Goal: Task Accomplishment & Management: Complete application form

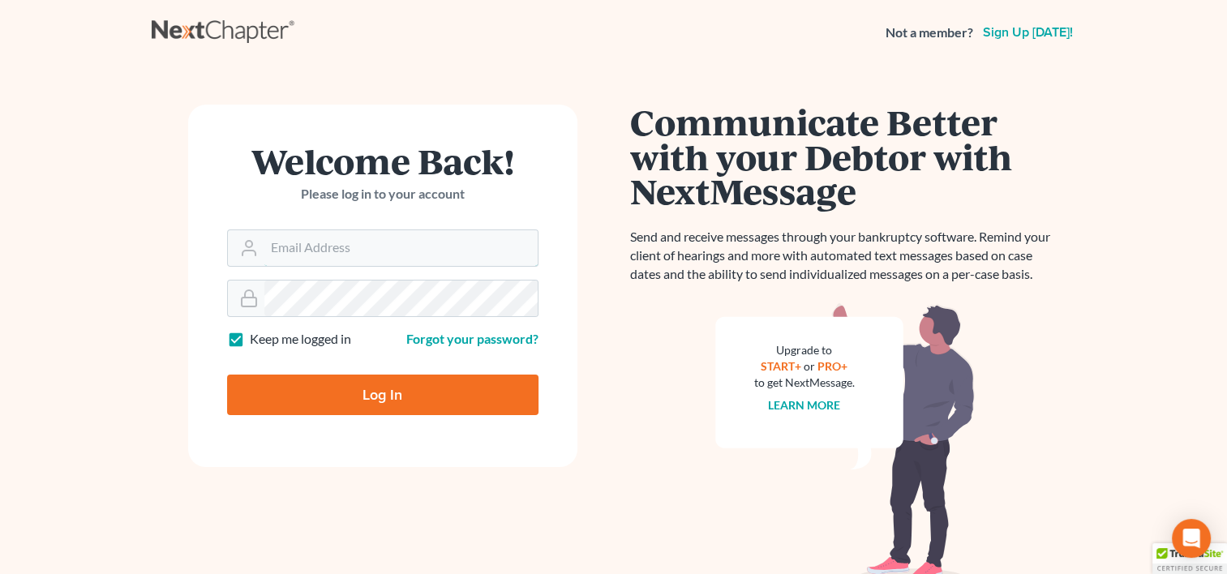
type input "[EMAIL_ADDRESS][DOMAIN_NAME]"
click at [354, 414] on input "Log In" at bounding box center [382, 395] width 311 height 41
type input "Thinking..."
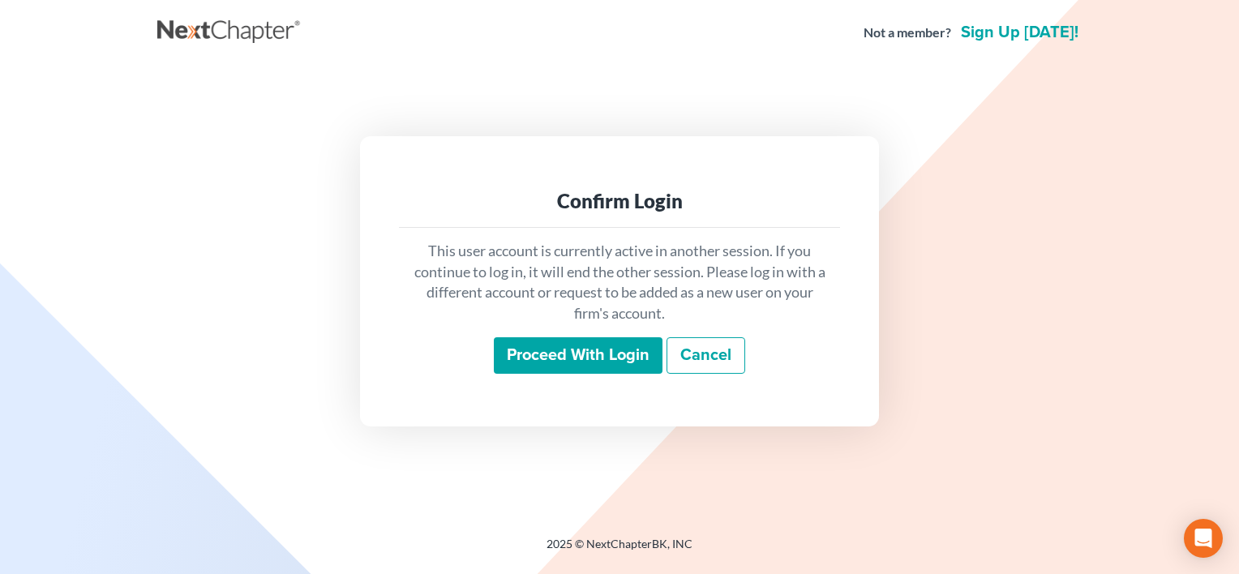
click at [555, 360] on input "Proceed with login" at bounding box center [578, 355] width 169 height 37
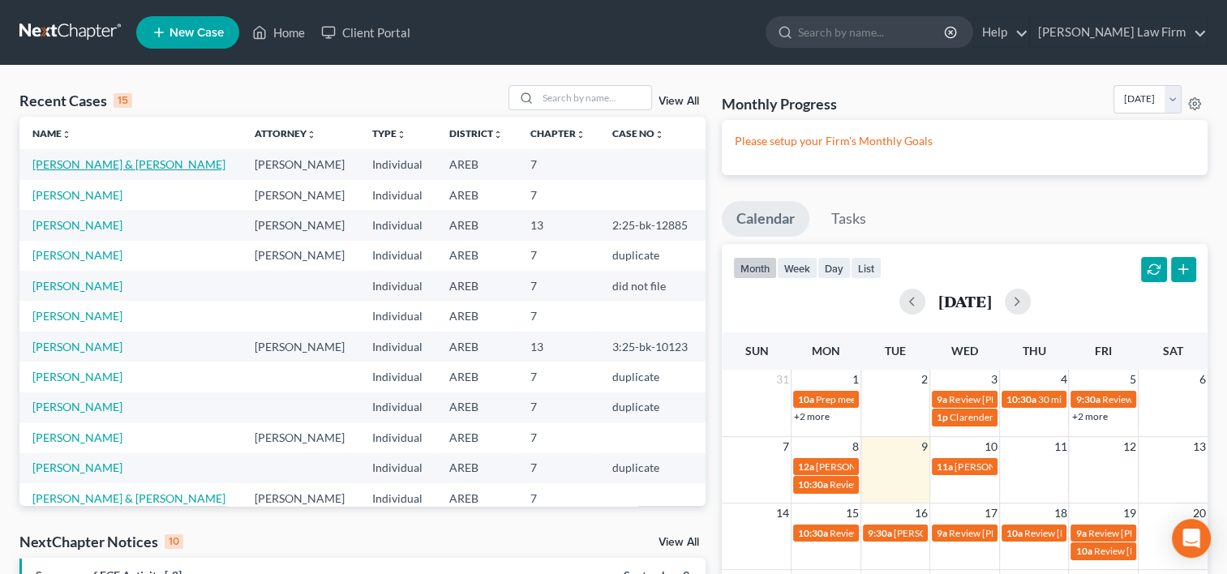
click at [118, 163] on link "[PERSON_NAME] & [PERSON_NAME]" at bounding box center [128, 164] width 193 height 14
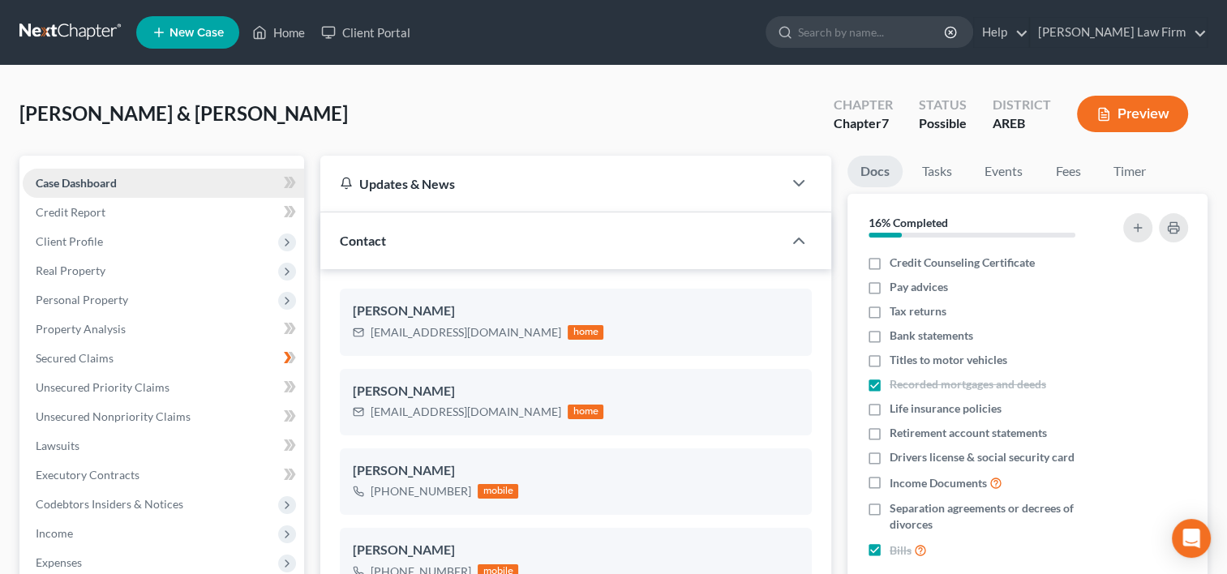
scroll to position [279, 0]
click at [68, 214] on span "Credit Report" at bounding box center [71, 212] width 70 height 14
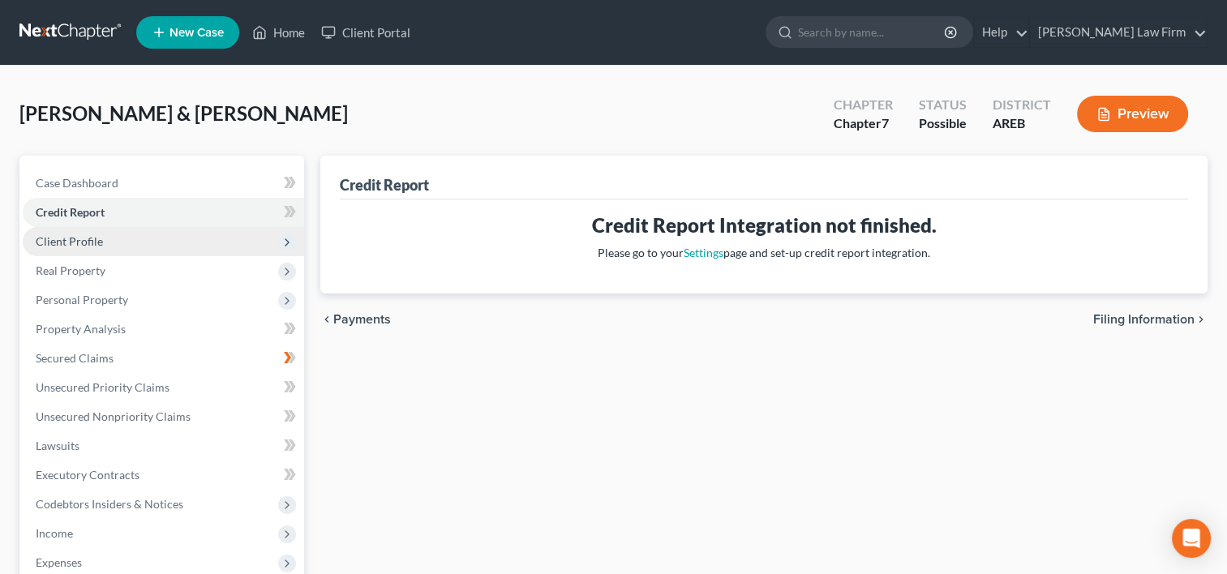
click at [87, 248] on span "Client Profile" at bounding box center [163, 241] width 281 height 29
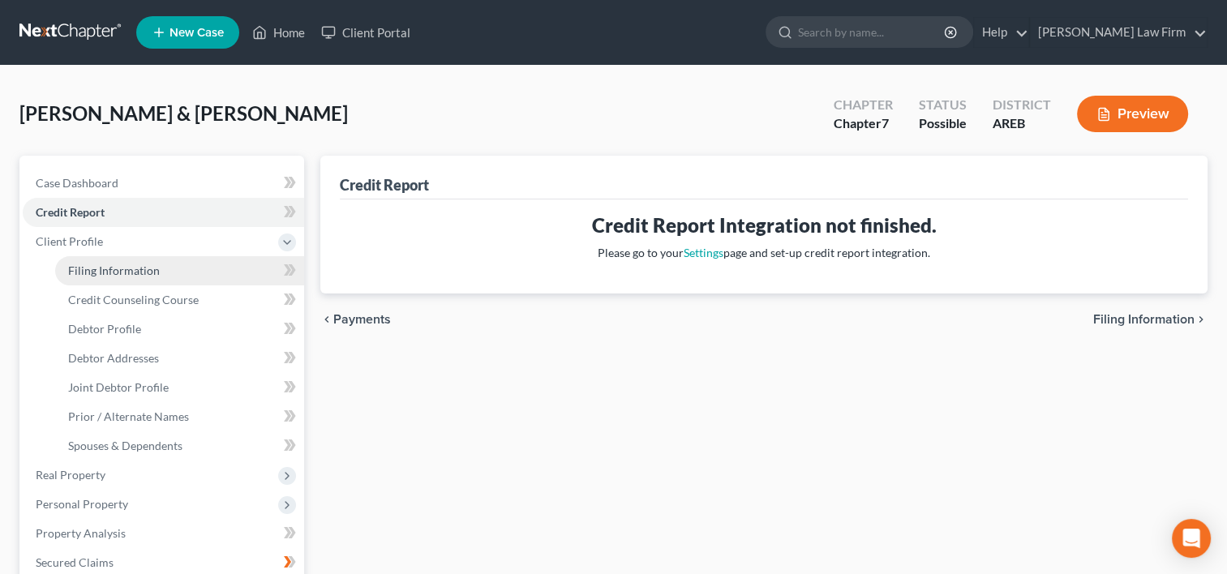
click at [125, 269] on span "Filing Information" at bounding box center [114, 271] width 92 height 14
select select "0"
select select "3"
select select "1"
select select "0"
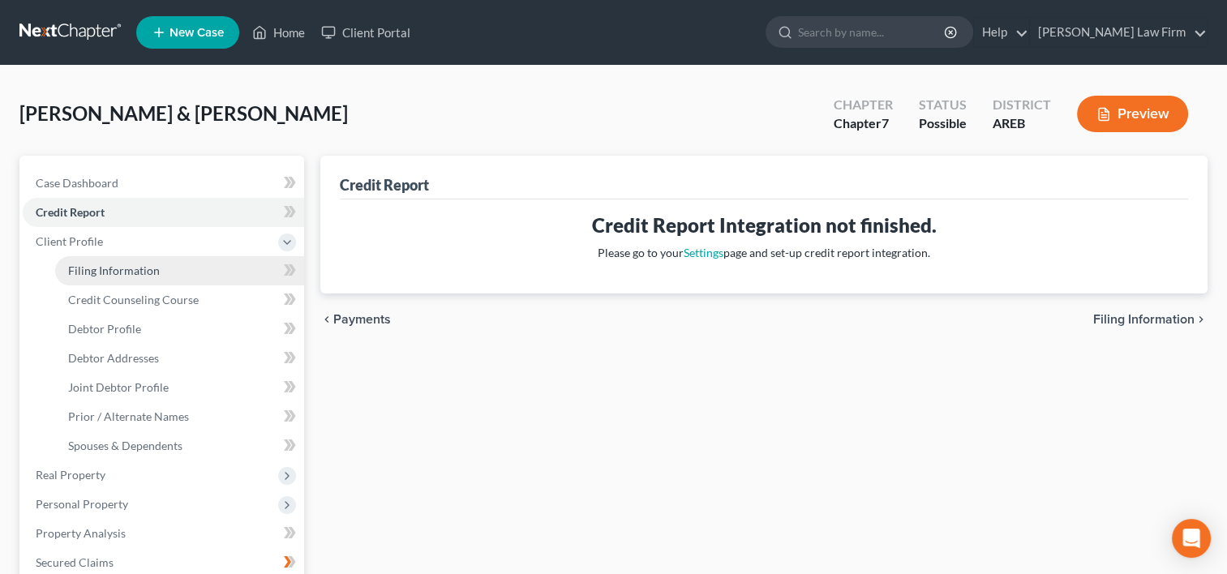
select select "0"
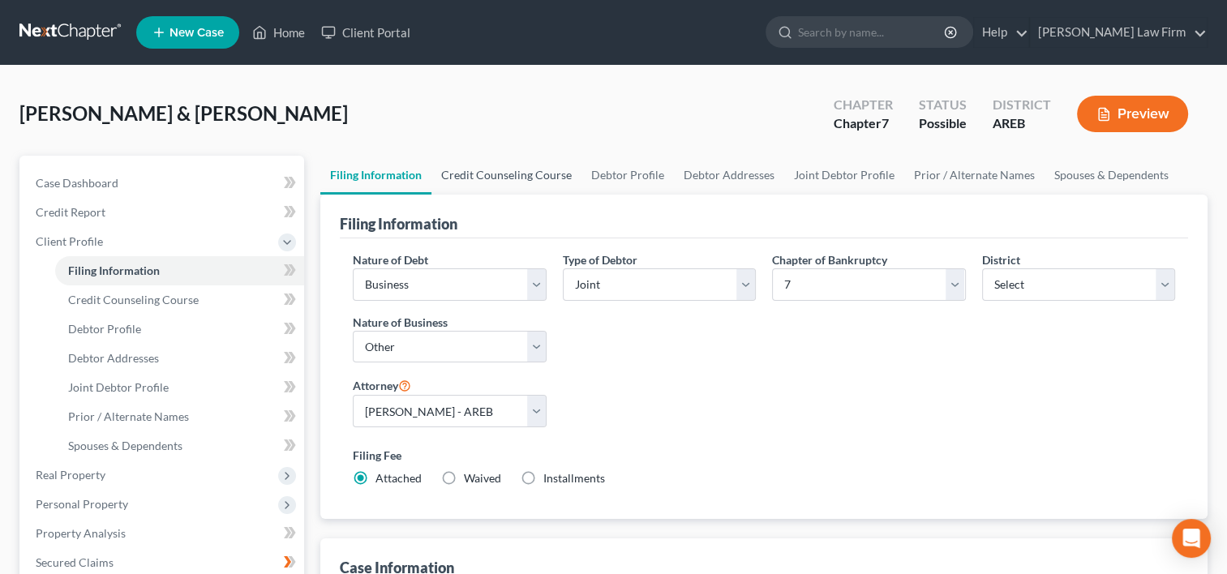
click at [481, 172] on link "Credit Counseling Course" at bounding box center [507, 175] width 150 height 39
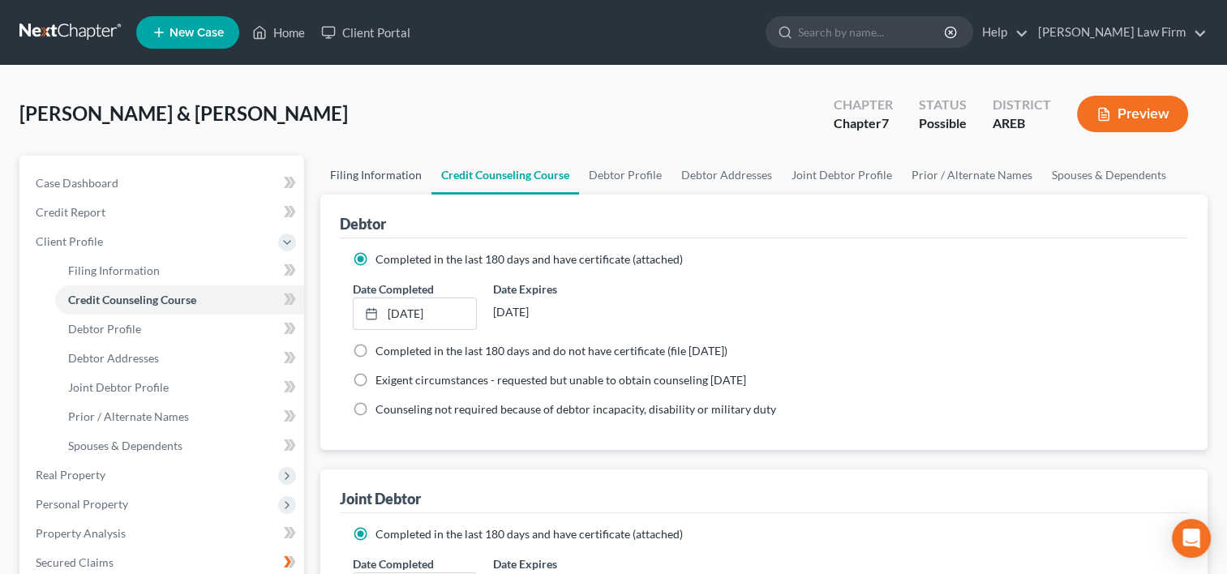
click at [376, 170] on link "Filing Information" at bounding box center [375, 175] width 111 height 39
select select "0"
select select "3"
select select "1"
select select "0"
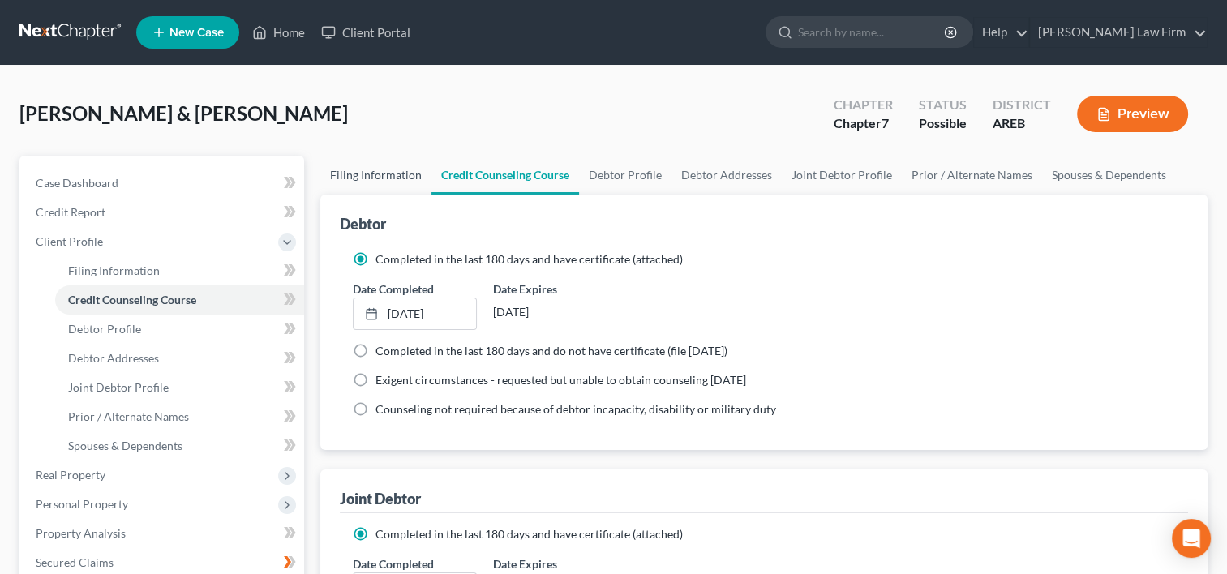
select select "5"
select select "0"
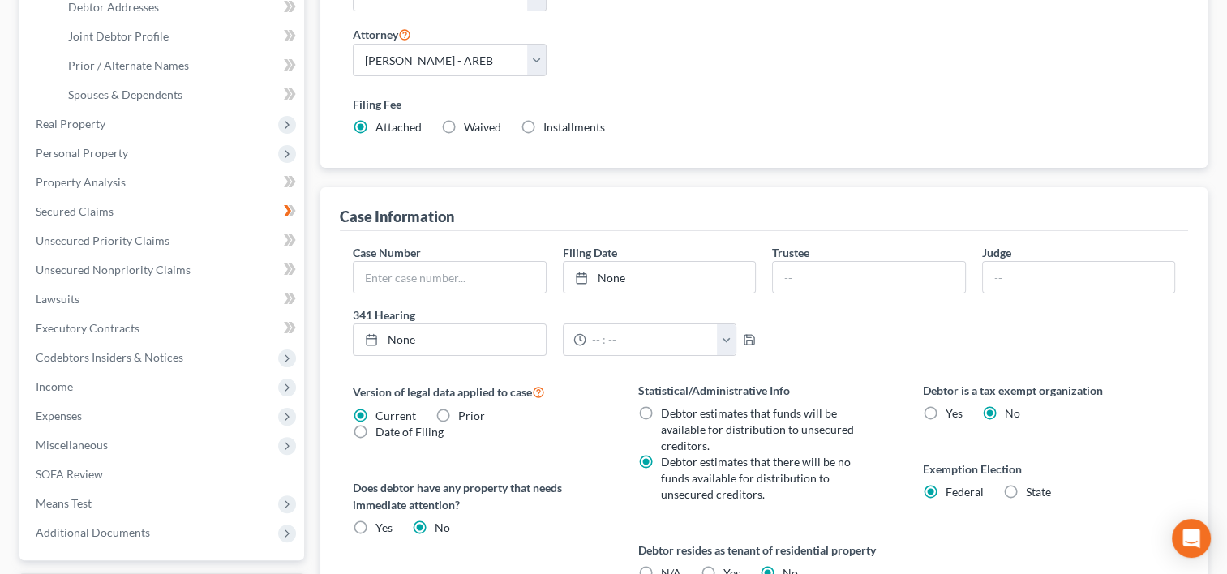
scroll to position [406, 0]
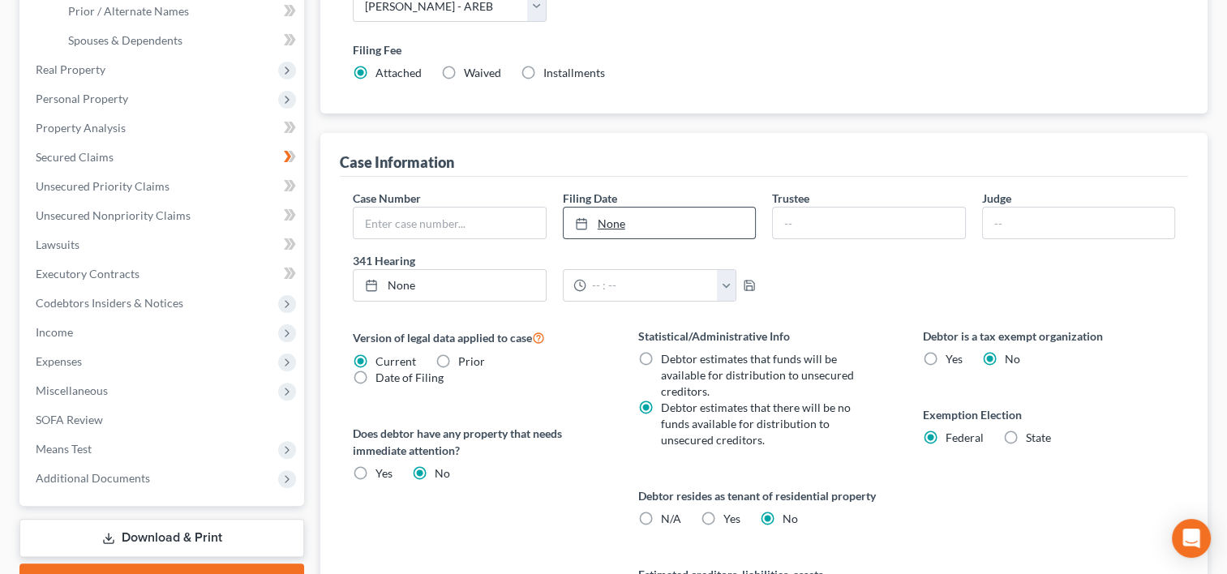
type input "9/9/2025"
click at [601, 224] on link "9/9/2025" at bounding box center [659, 223] width 191 height 31
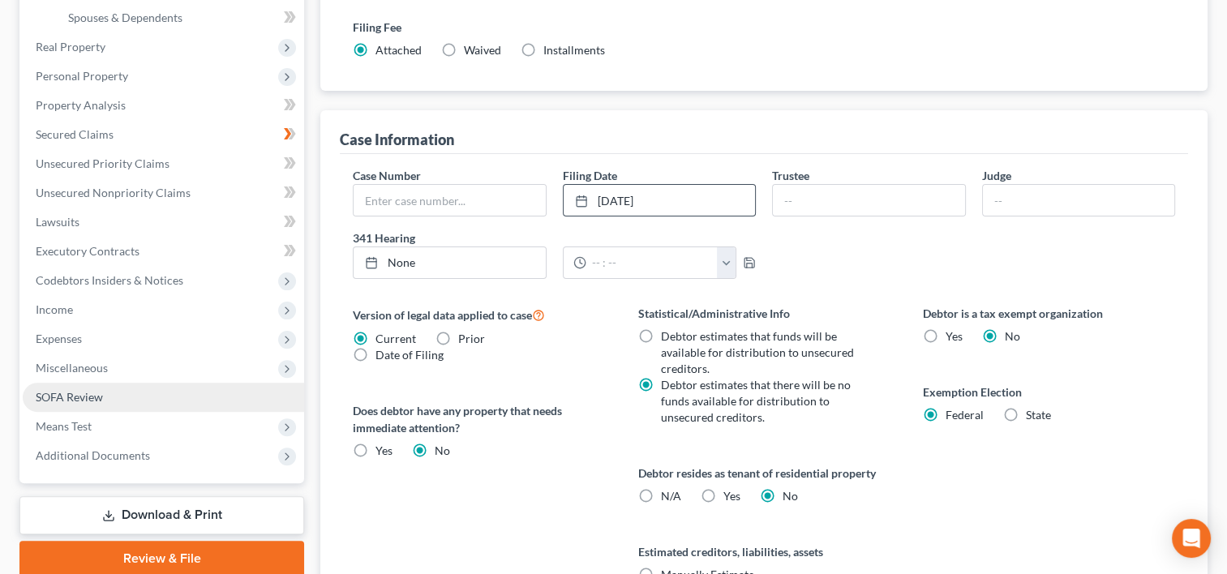
scroll to position [604, 0]
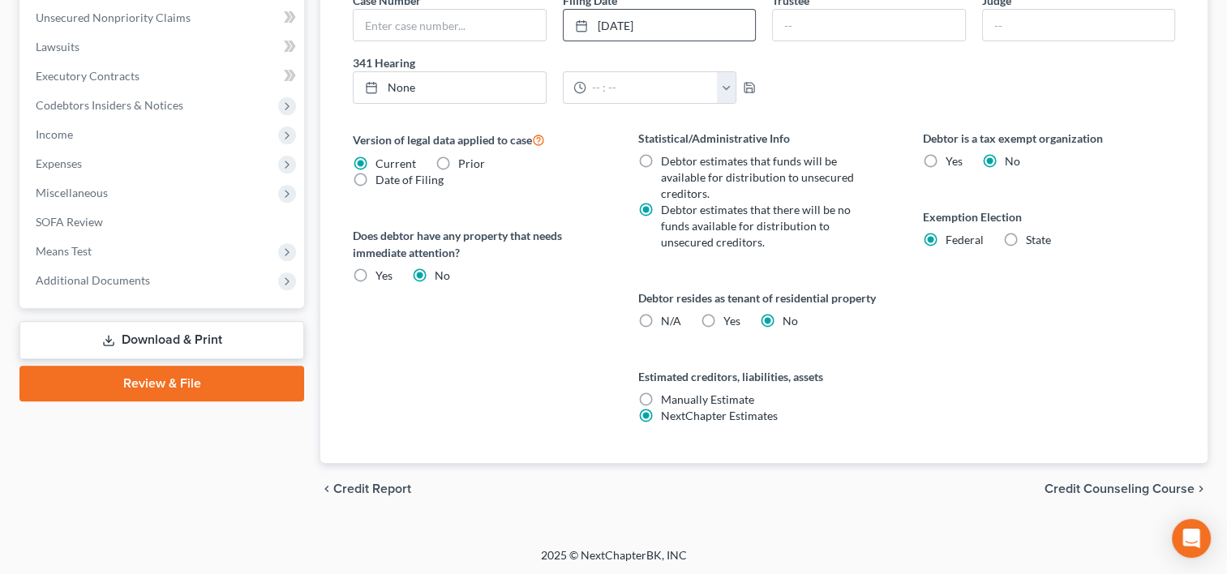
click at [157, 384] on link "Review & File" at bounding box center [161, 384] width 285 height 36
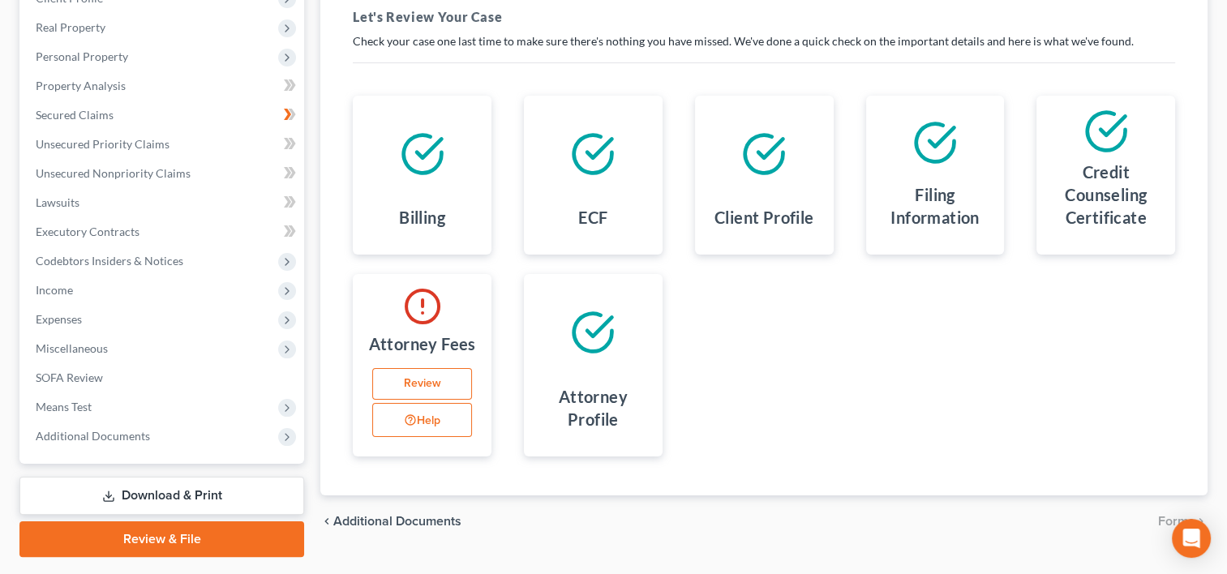
click at [152, 486] on link "Download & Print" at bounding box center [161, 496] width 285 height 38
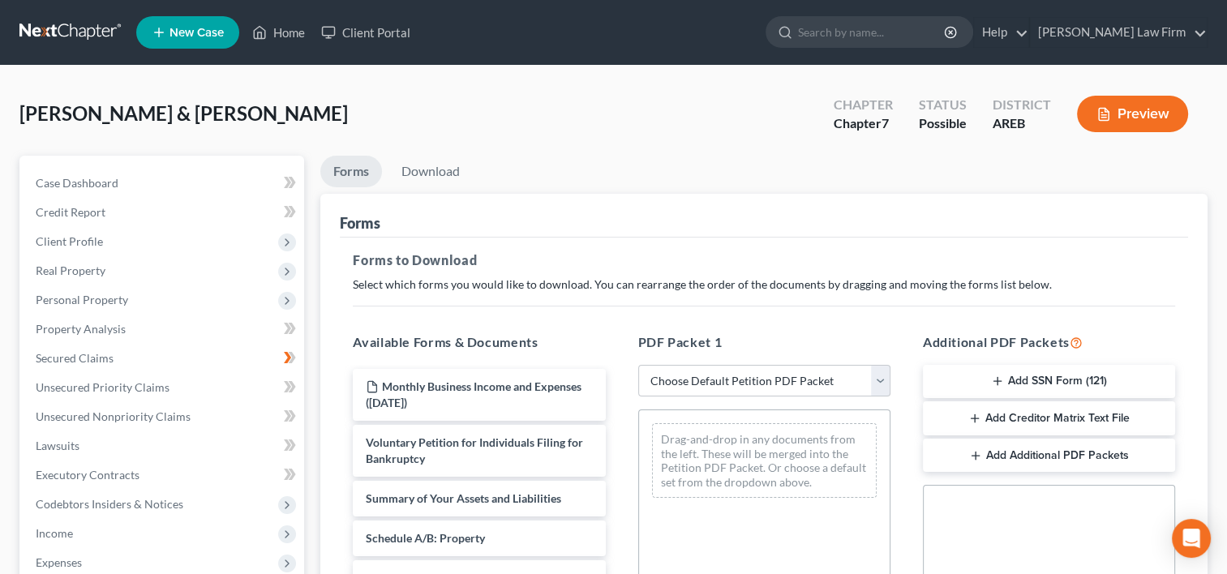
click at [982, 413] on button "Add Creditor Matrix Text File" at bounding box center [1049, 419] width 252 height 34
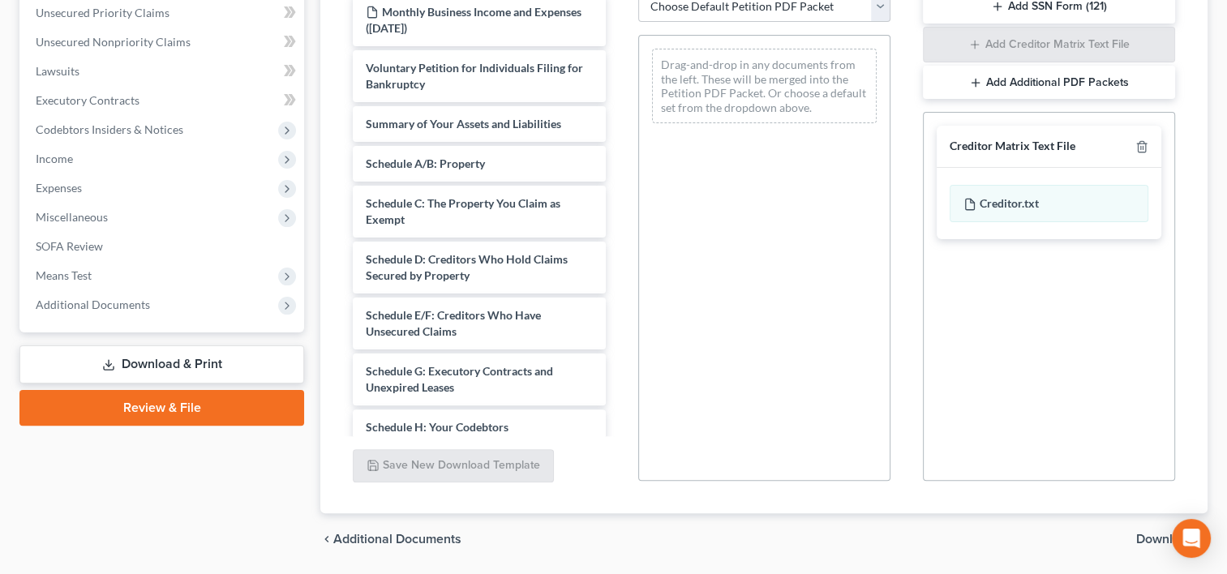
scroll to position [426, 0]
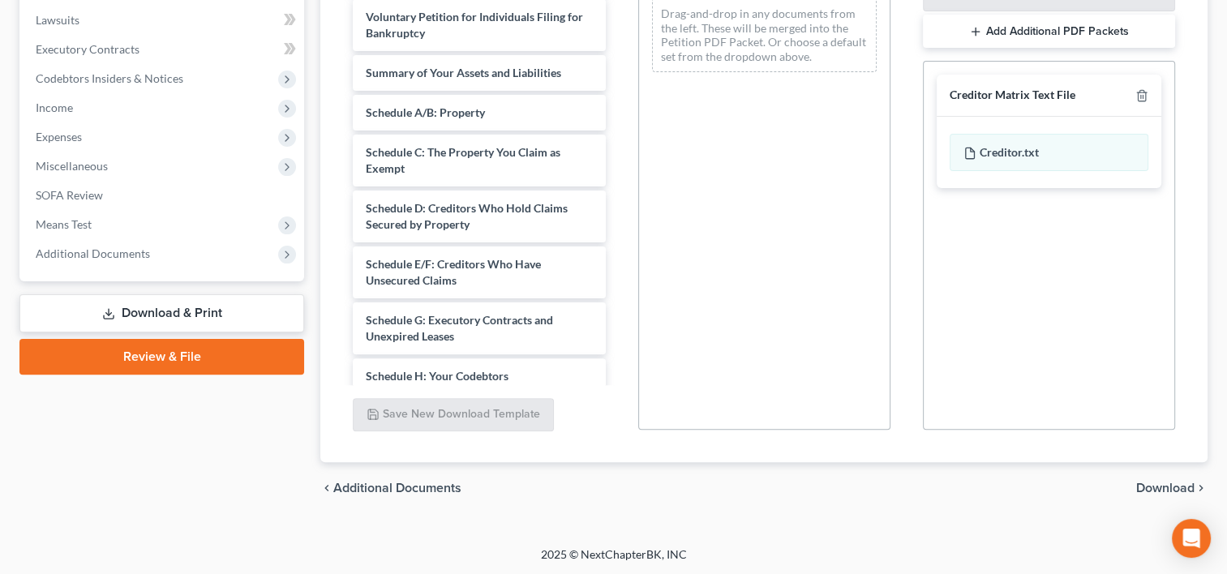
click at [1158, 487] on span "Download" at bounding box center [1165, 488] width 58 height 13
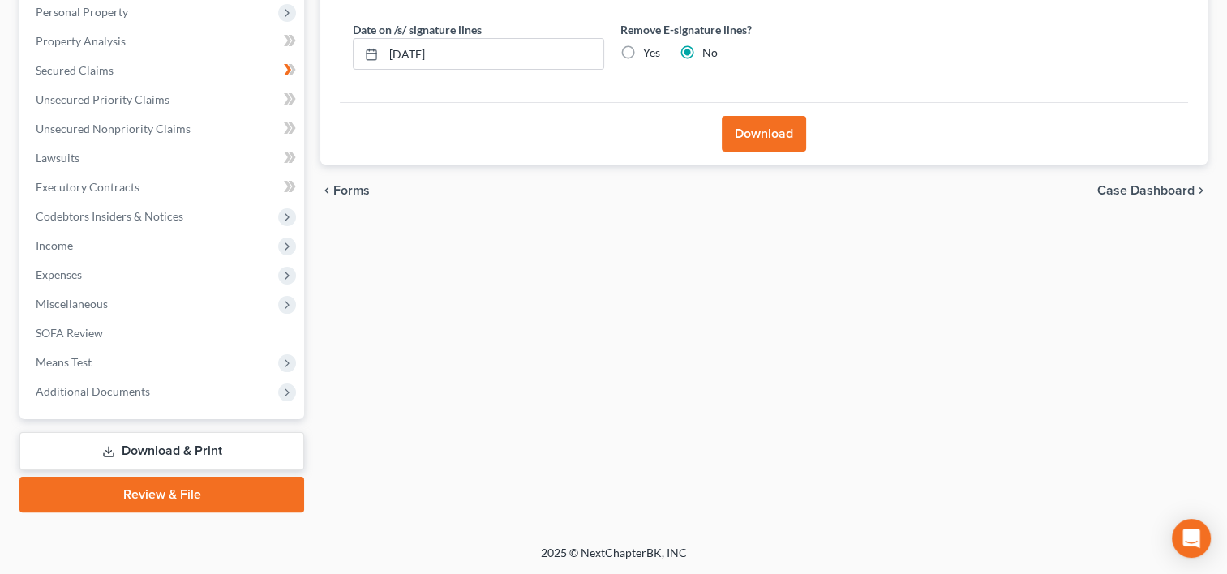
scroll to position [286, 0]
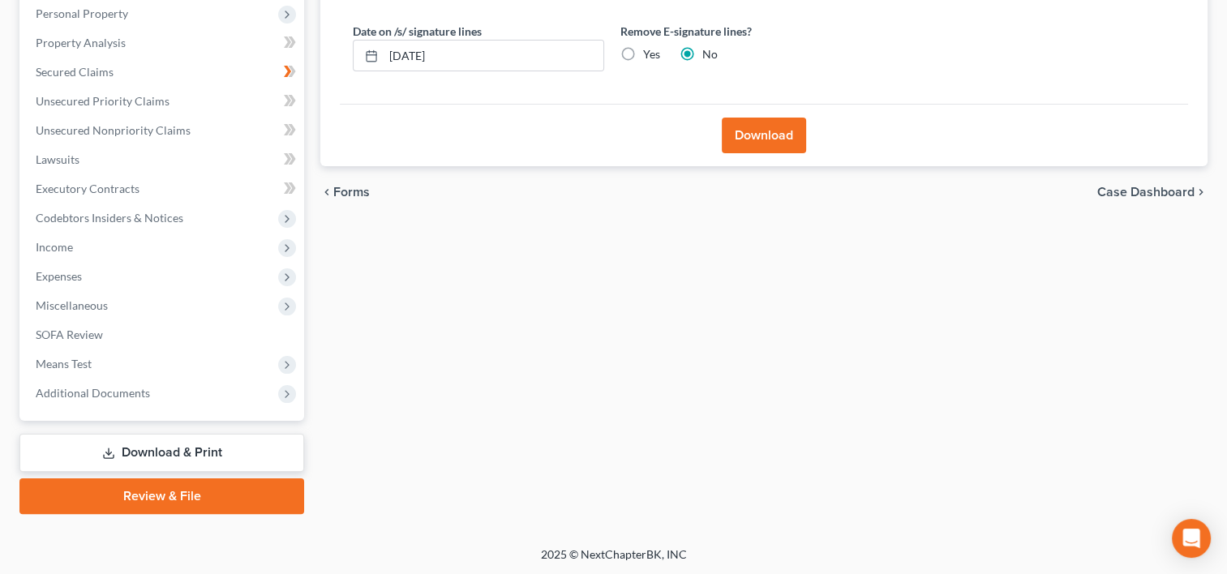
click at [746, 138] on button "Download" at bounding box center [764, 136] width 84 height 36
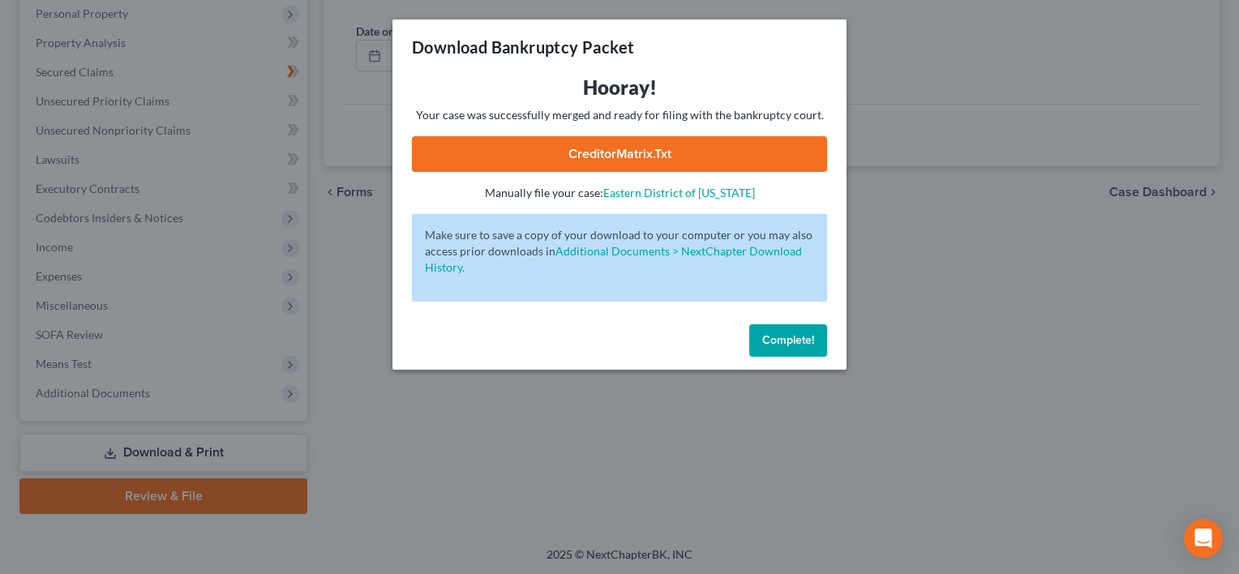
click at [678, 153] on link "CreditorMatrix.txt" at bounding box center [619, 154] width 415 height 36
drag, startPoint x: 802, startPoint y: 339, endPoint x: 768, endPoint y: 340, distance: 34.1
click at [801, 339] on span "Complete!" at bounding box center [789, 340] width 52 height 14
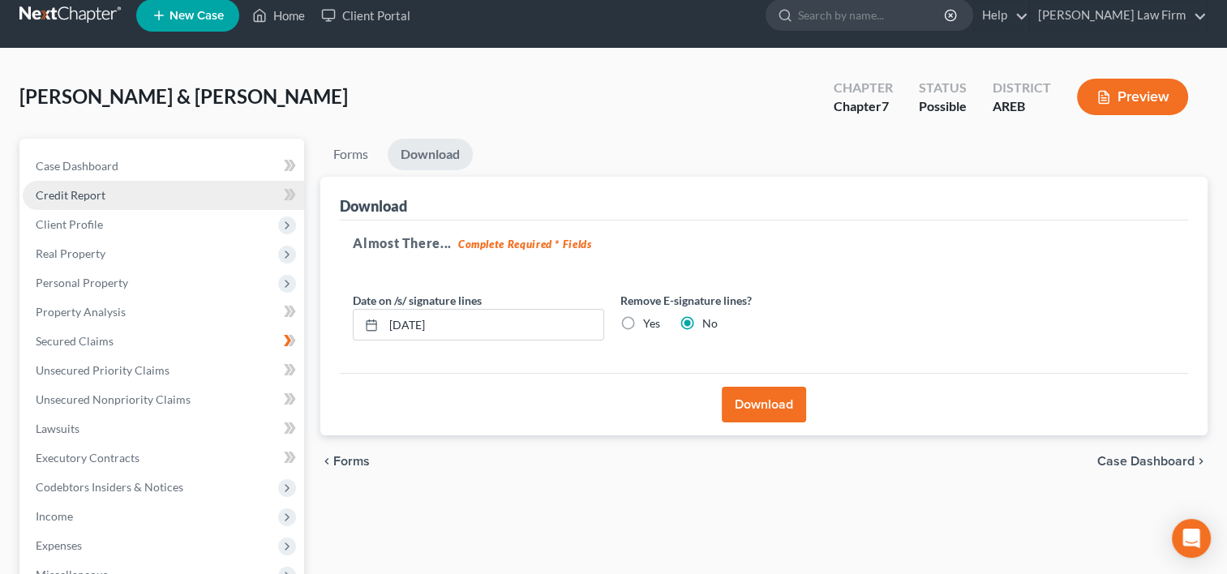
scroll to position [0, 0]
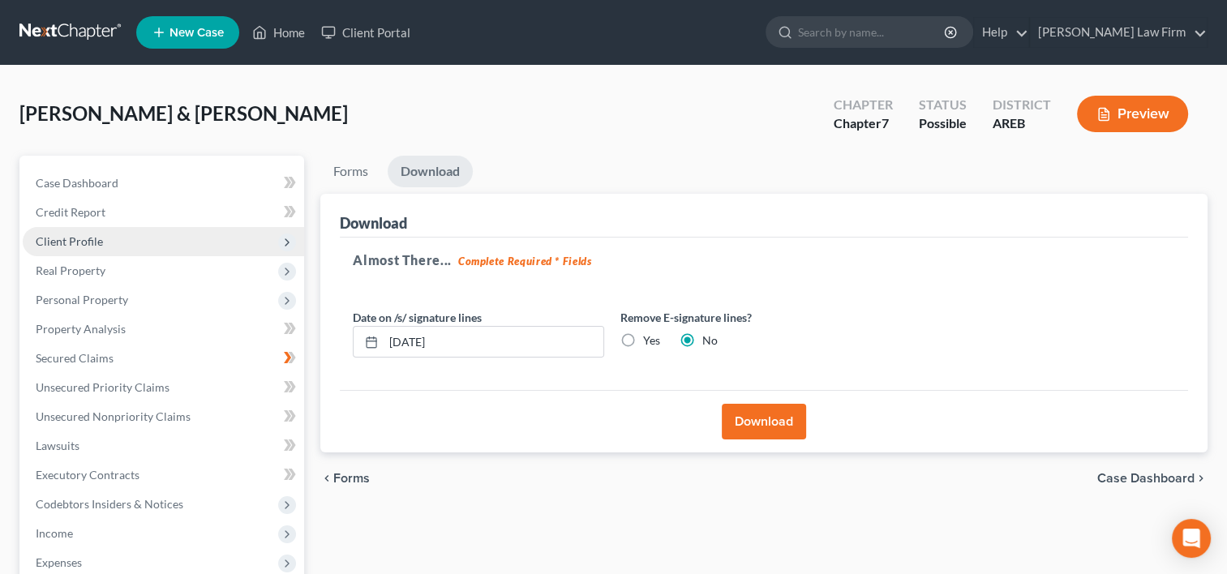
click at [87, 240] on span "Client Profile" at bounding box center [69, 241] width 67 height 14
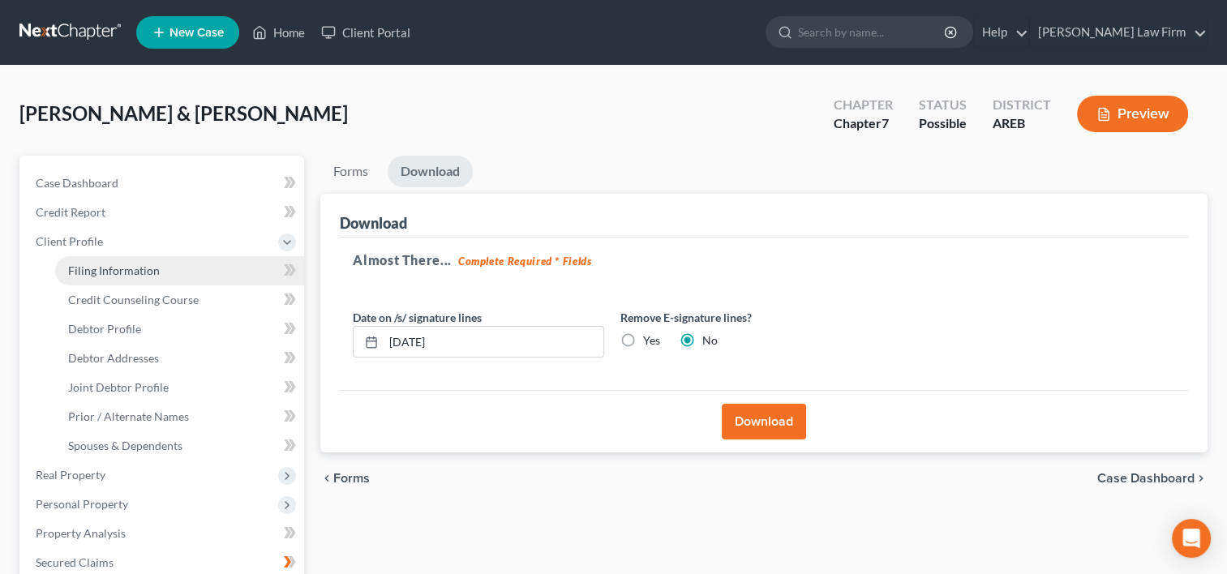
click at [97, 265] on span "Filing Information" at bounding box center [114, 271] width 92 height 14
select select "0"
select select "3"
select select "1"
select select "0"
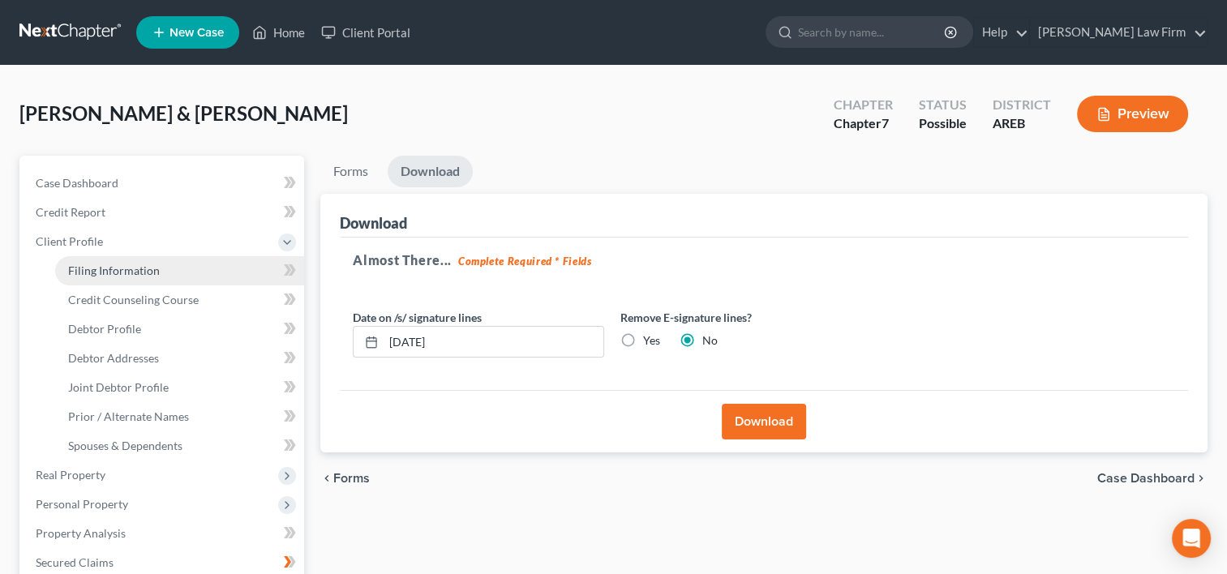
select select "5"
select select "0"
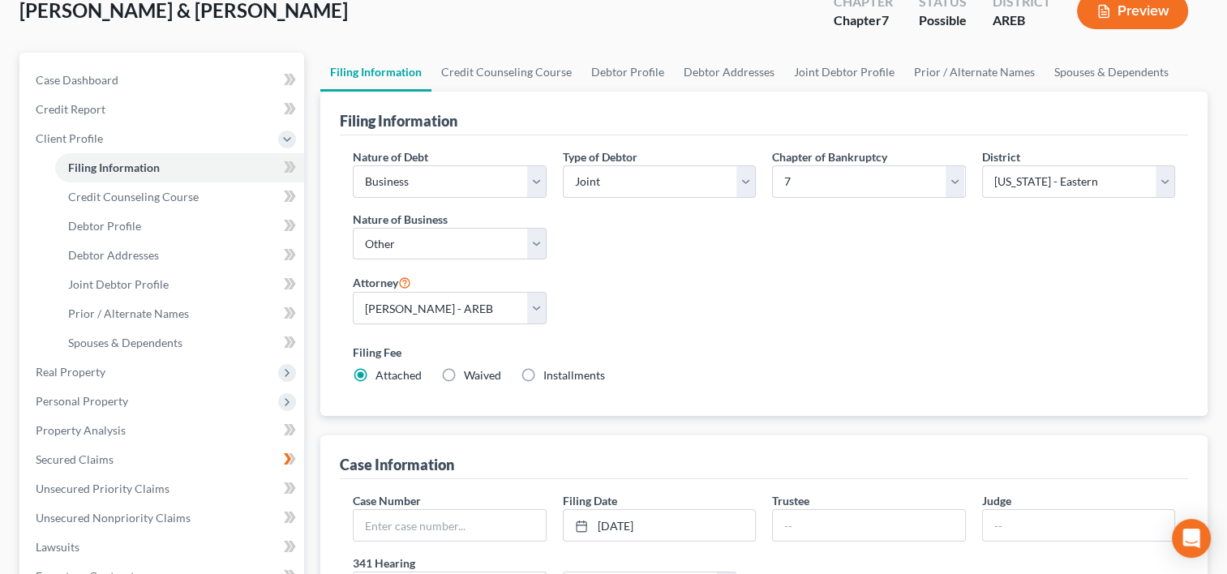
scroll to position [243, 0]
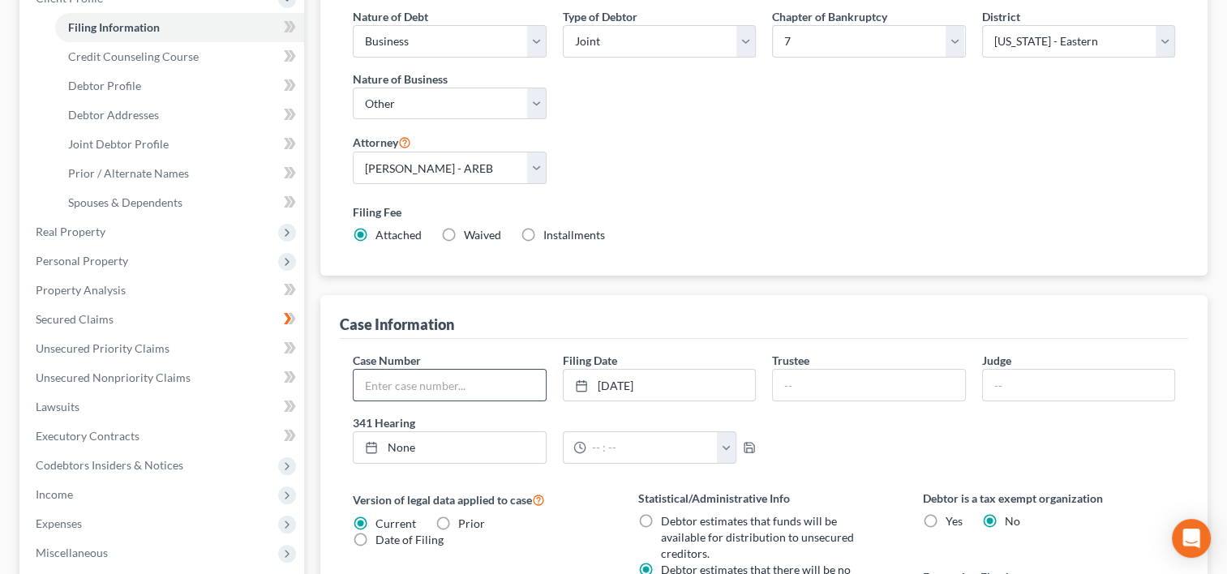
click at [376, 382] on input "text" at bounding box center [449, 385] width 191 height 31
paste input "13050"
type input "2:25-bk-13050"
click at [776, 425] on div "Case Number 2:25-bk-13050 Filing Date 9/9/2025 close Date 9/9/2025 Time 12:00 A…" at bounding box center [764, 414] width 839 height 125
click at [756, 445] on div "12:00am 12:30am 1:00am 1:30am 2:00am 2:30am 3:00am 3:30am 4:00am 4:30am 5:00am …" at bounding box center [659, 448] width 209 height 32
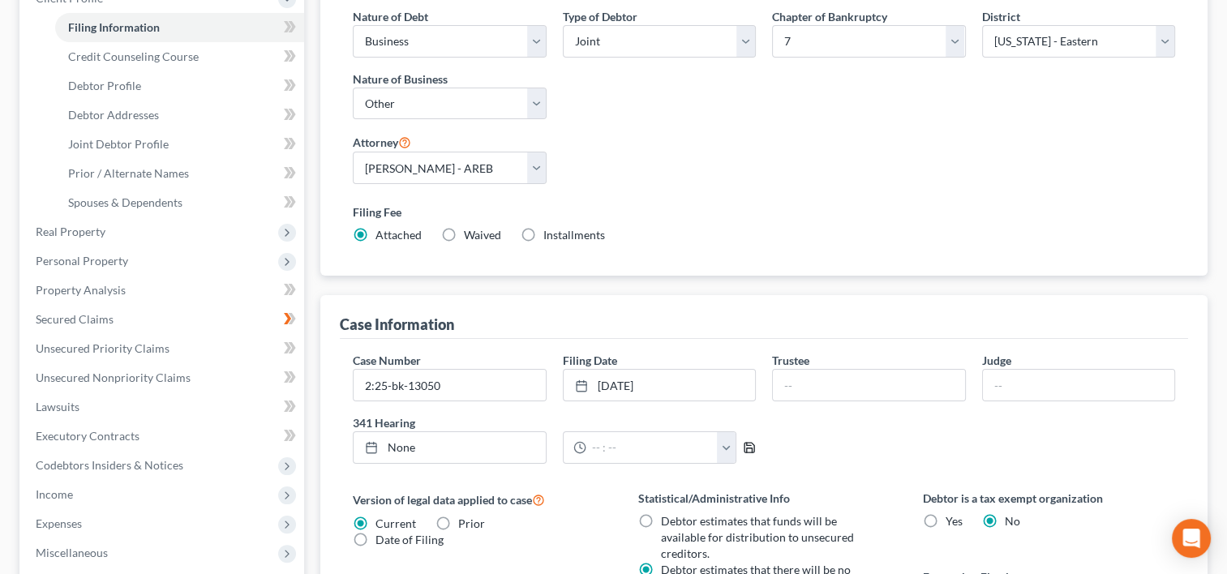
click at [750, 443] on polyline "button" at bounding box center [749, 444] width 4 height 2
click at [803, 386] on input "text" at bounding box center [868, 385] width 191 height 31
type input "Lance Owens"
click at [827, 428] on div "Case Number 2:25-bk-13050 Filing Date 9/9/2025 close Date 9/9/2025 Time 12:00 A…" at bounding box center [764, 414] width 839 height 125
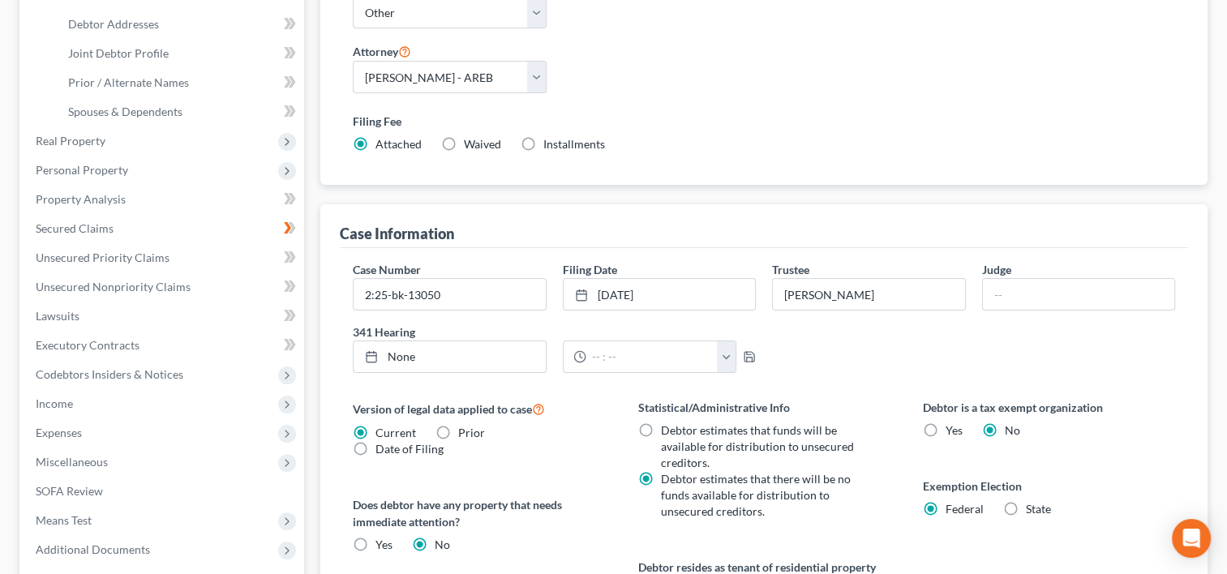
scroll to position [441, 0]
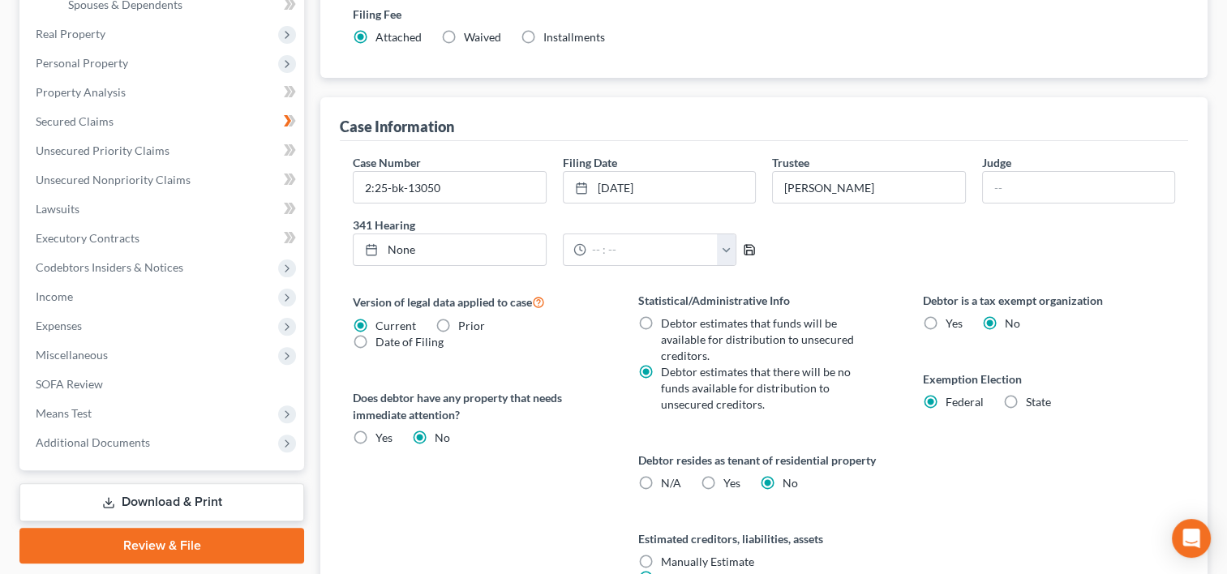
click at [748, 249] on icon "button" at bounding box center [749, 249] width 13 height 13
